Goal: Navigation & Orientation: Find specific page/section

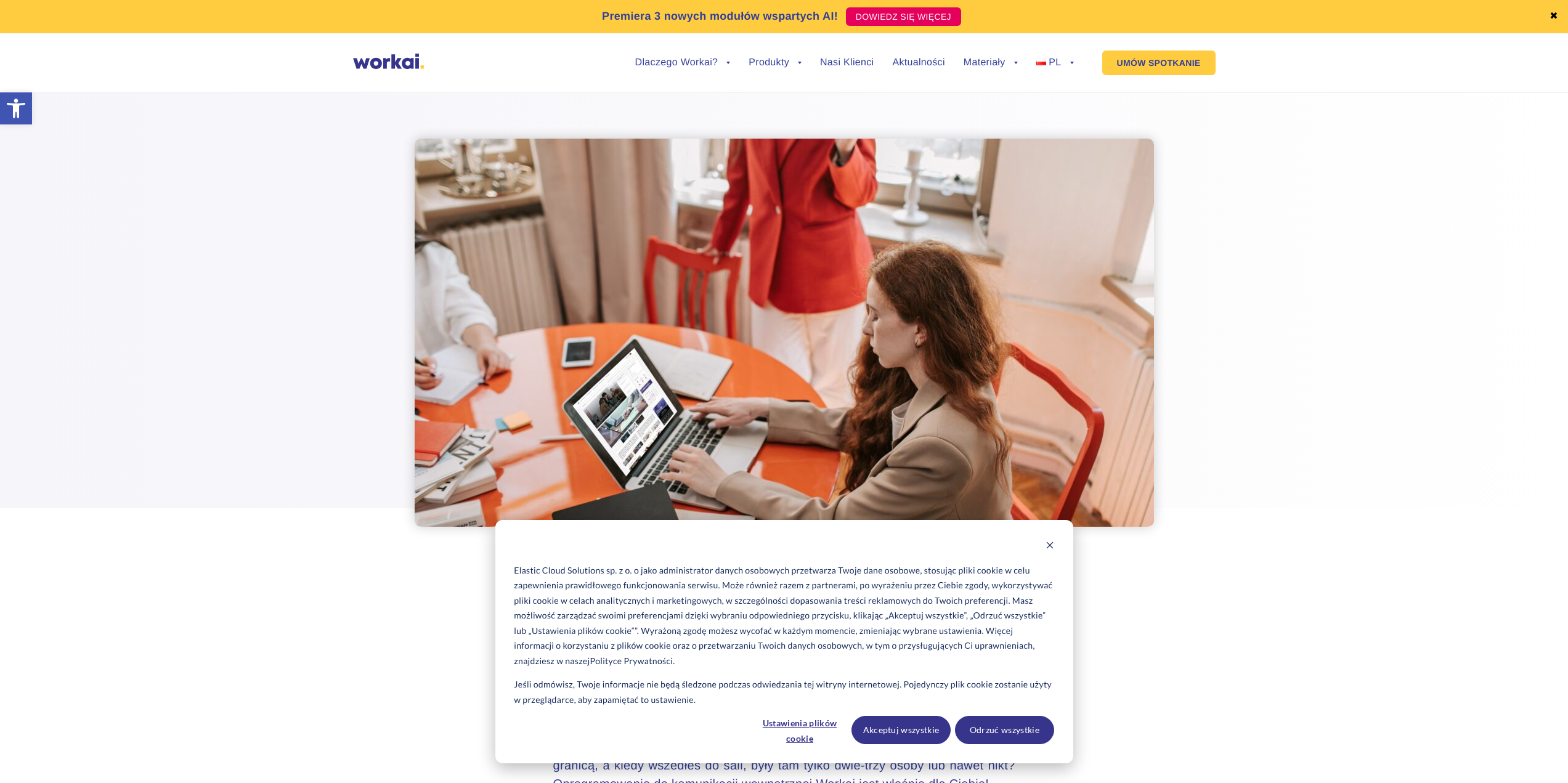
click at [381, 63] on img at bounding box center [388, 61] width 71 height 15
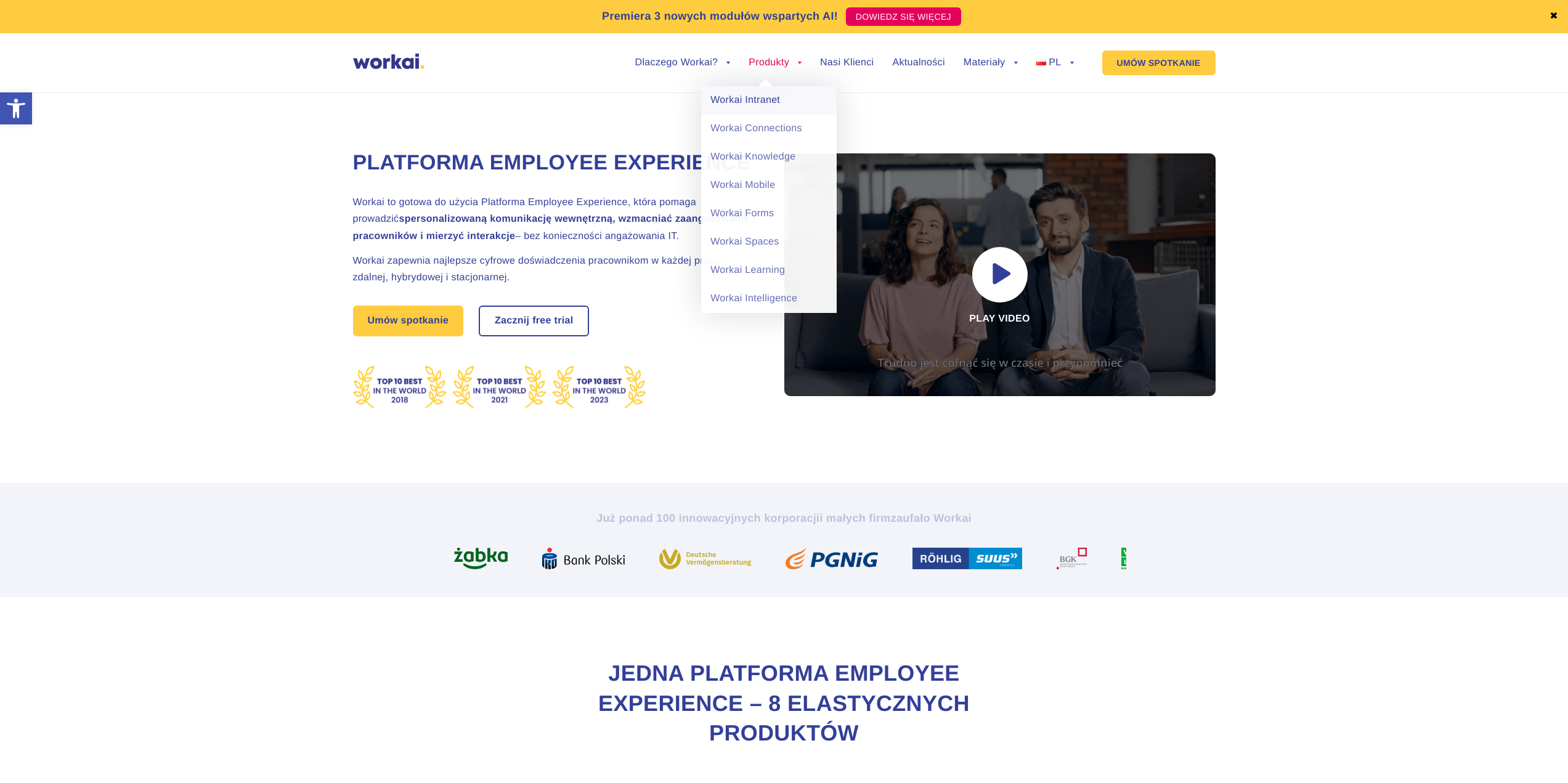
click at [771, 98] on link "Workai Intranet" at bounding box center [769, 100] width 135 height 28
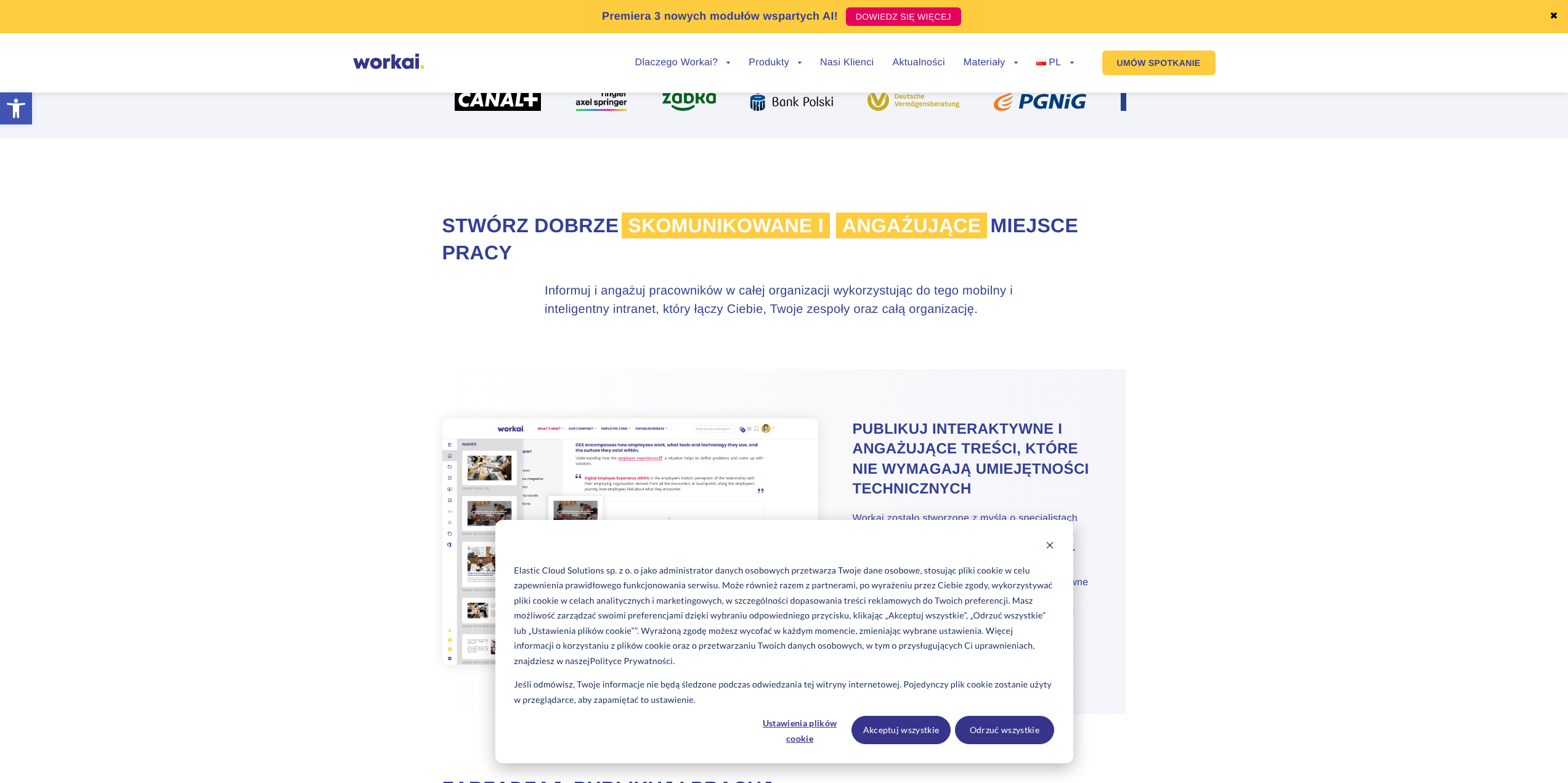
scroll to position [616, 0]
